Goal: Navigation & Orientation: Find specific page/section

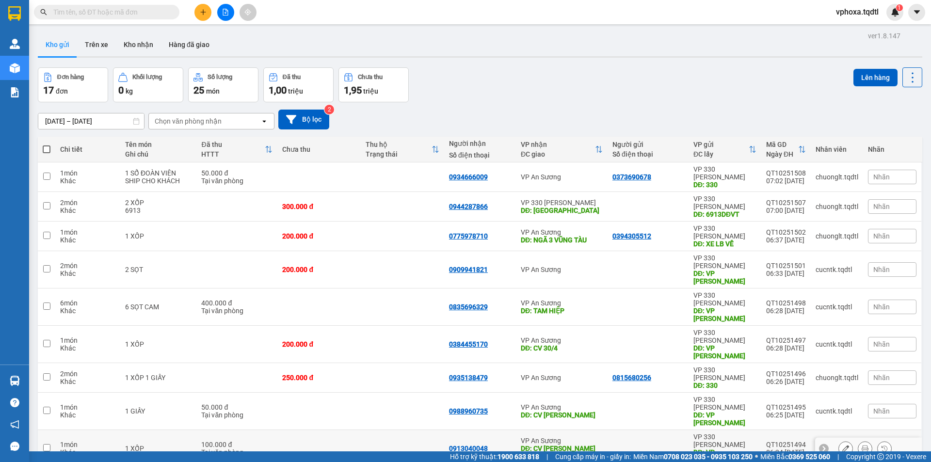
scroll to position [45, 0]
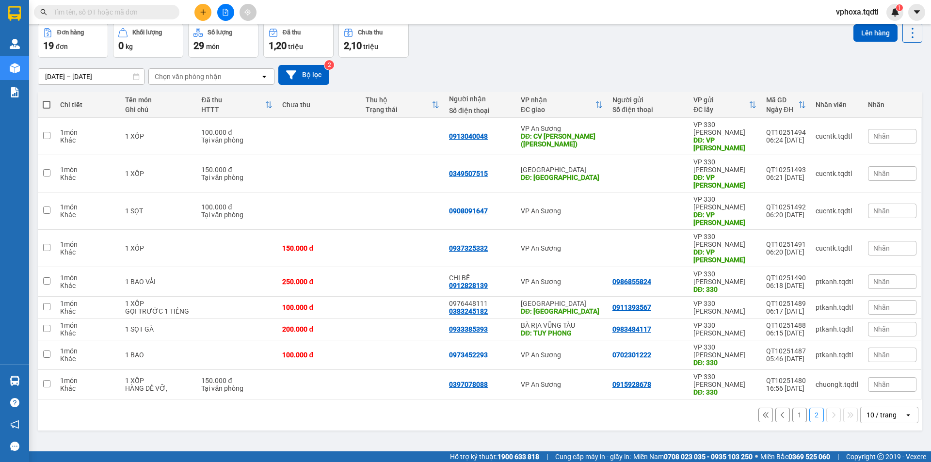
click at [794, 408] on button "1" at bounding box center [799, 415] width 15 height 15
